Goal: Task Accomplishment & Management: Use online tool/utility

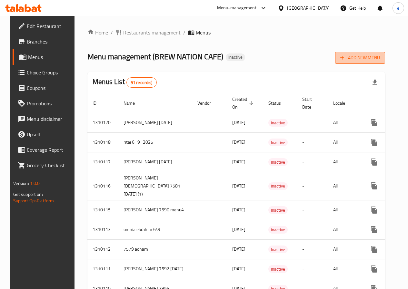
click at [380, 58] on span "Add New Menu" at bounding box center [360, 58] width 40 height 8
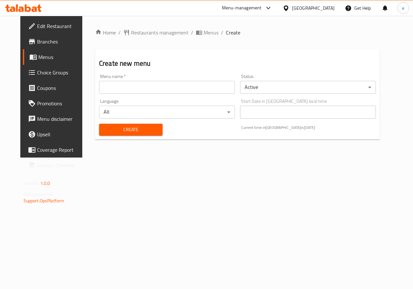
click at [190, 85] on input "text" at bounding box center [167, 87] width 136 height 13
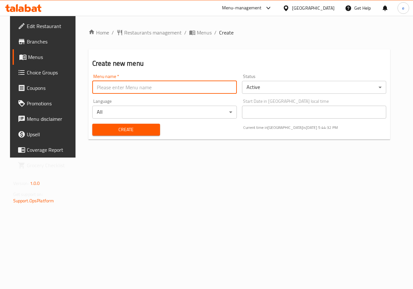
click at [133, 81] on input "text" at bounding box center [164, 87] width 145 height 13
type input "Esraa [DATE]"
click at [149, 128] on span "Create" at bounding box center [125, 130] width 57 height 8
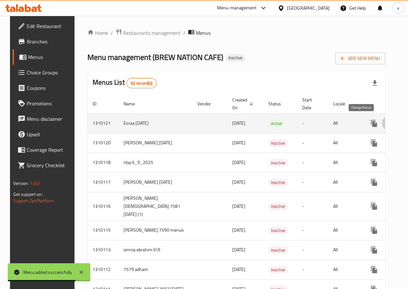
click at [386, 124] on icon "enhanced table" at bounding box center [389, 123] width 7 height 5
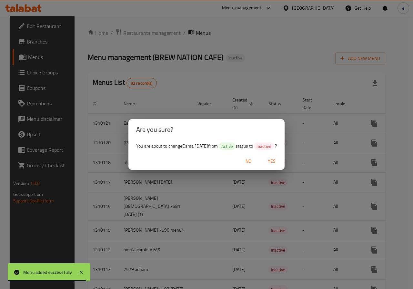
click at [279, 162] on span "Yes" at bounding box center [271, 161] width 15 height 8
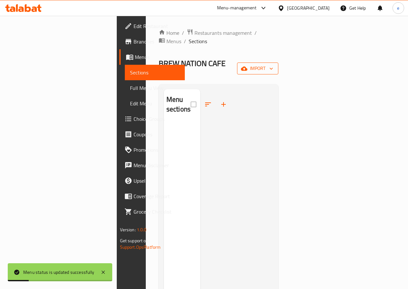
click at [273, 65] on span "import" at bounding box center [257, 69] width 31 height 8
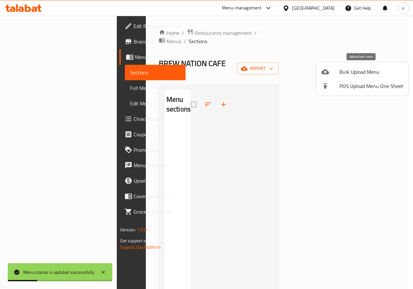
click at [367, 68] on span "Bulk Upload Menu" at bounding box center [371, 72] width 64 height 8
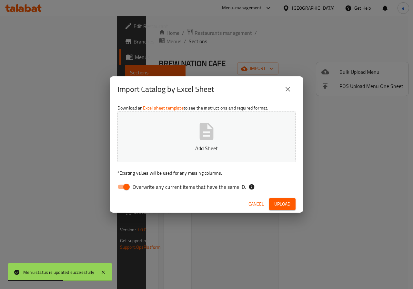
click at [121, 186] on input "Overwrite any current items that have the same ID." at bounding box center [126, 187] width 37 height 12
checkbox input "false"
click at [193, 137] on button "Add Sheet" at bounding box center [206, 136] width 178 height 51
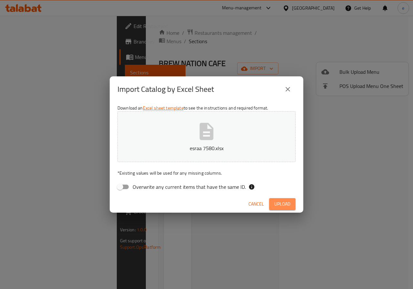
click at [283, 204] on span "Upload" at bounding box center [282, 204] width 16 height 8
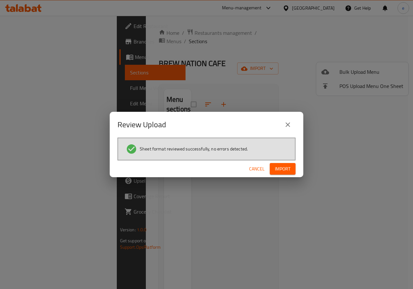
click at [283, 170] on span "Import" at bounding box center [282, 169] width 15 height 8
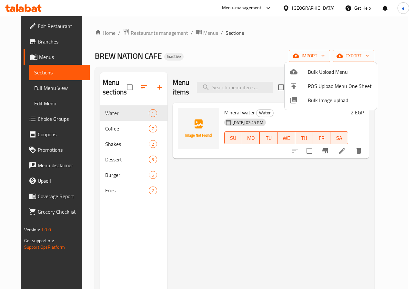
click at [190, 228] on div at bounding box center [206, 144] width 413 height 289
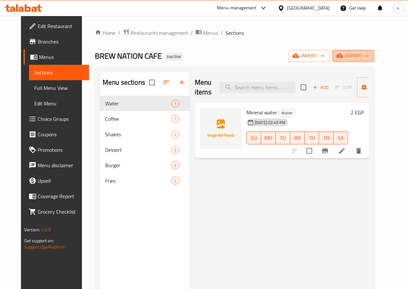
click at [369, 55] on span "export" at bounding box center [353, 56] width 31 height 8
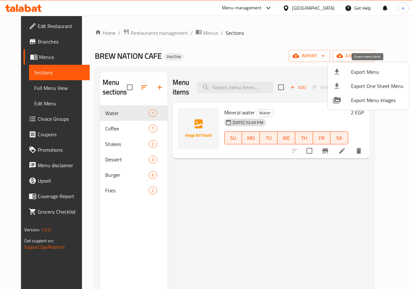
click at [368, 72] on span "Export Menu" at bounding box center [377, 72] width 53 height 8
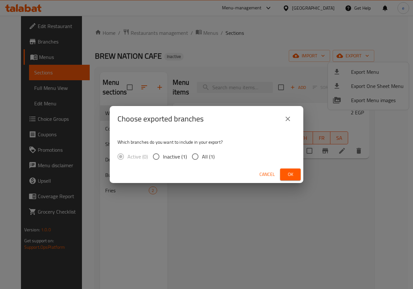
click at [292, 119] on button "close" at bounding box center [287, 118] width 15 height 15
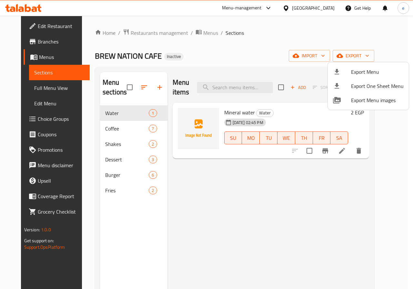
click at [24, 68] on div at bounding box center [206, 144] width 413 height 289
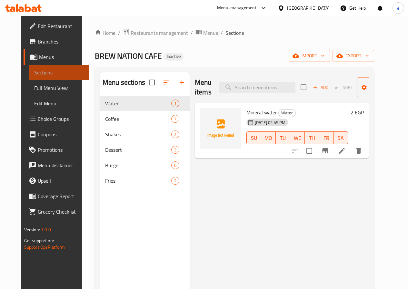
click at [34, 69] on span "Sections" at bounding box center [59, 73] width 50 height 8
drag, startPoint x: 27, startPoint y: 58, endPoint x: 53, endPoint y: 76, distance: 31.0
click at [39, 58] on span "Menus" at bounding box center [61, 57] width 45 height 8
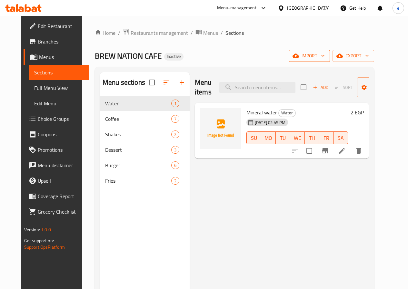
click at [325, 59] on span "import" at bounding box center [309, 56] width 31 height 8
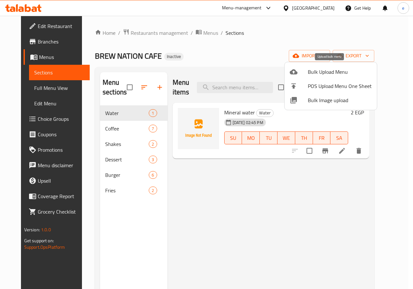
click at [338, 69] on span "Bulk Upload Menu" at bounding box center [340, 72] width 64 height 8
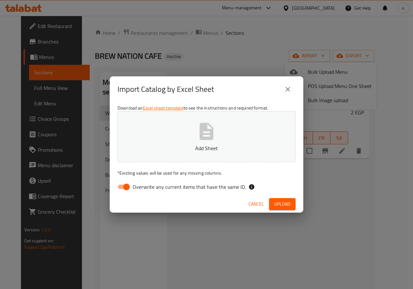
click at [227, 154] on button "Add Sheet" at bounding box center [206, 136] width 178 height 51
click at [288, 90] on icon "close" at bounding box center [287, 89] width 5 height 5
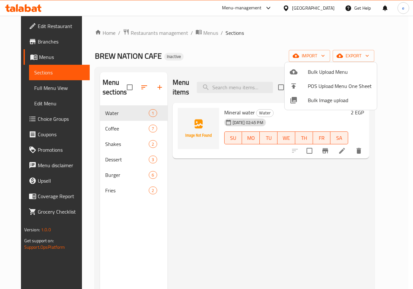
click at [331, 225] on div at bounding box center [206, 144] width 413 height 289
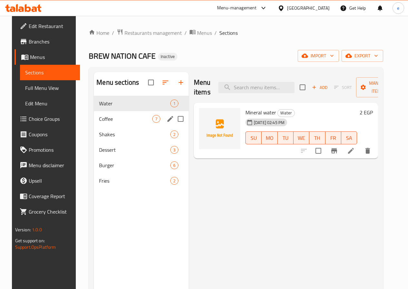
click at [103, 123] on span "Coffee" at bounding box center [125, 119] width 53 height 8
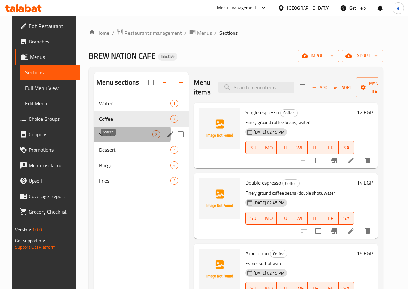
click at [113, 138] on span "Shakes" at bounding box center [125, 135] width 53 height 8
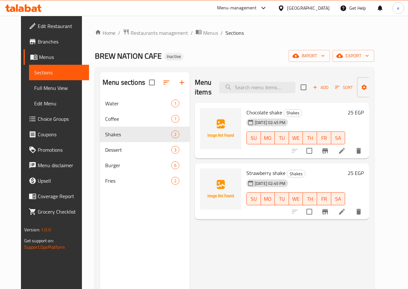
click at [39, 58] on span "Menus" at bounding box center [61, 57] width 45 height 8
